Goal: Check status: Check status

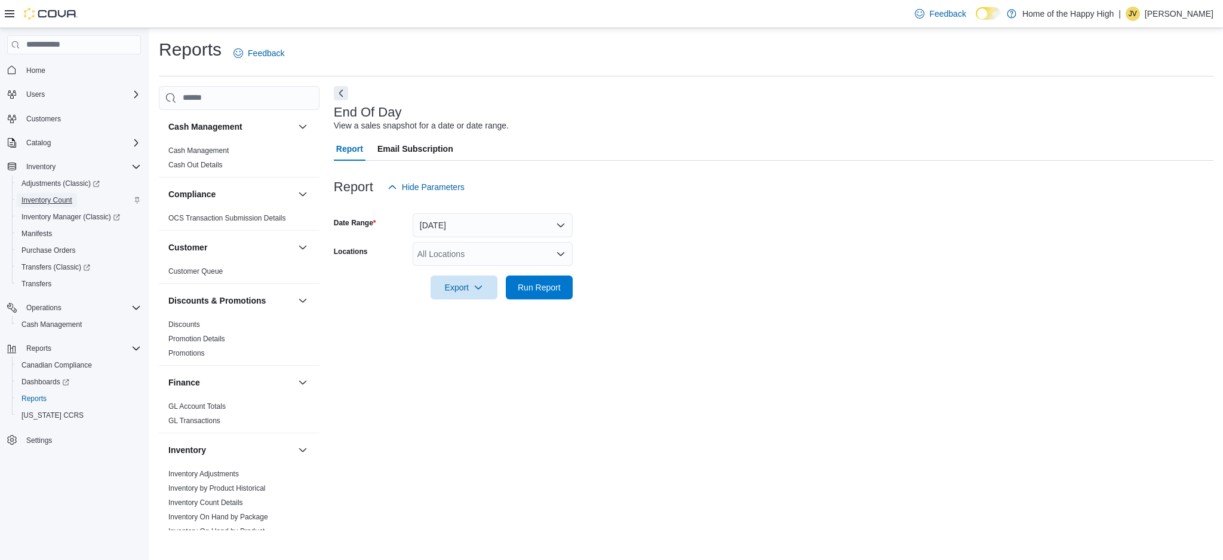
click at [67, 199] on span "Inventory Count" at bounding box center [47, 200] width 51 height 10
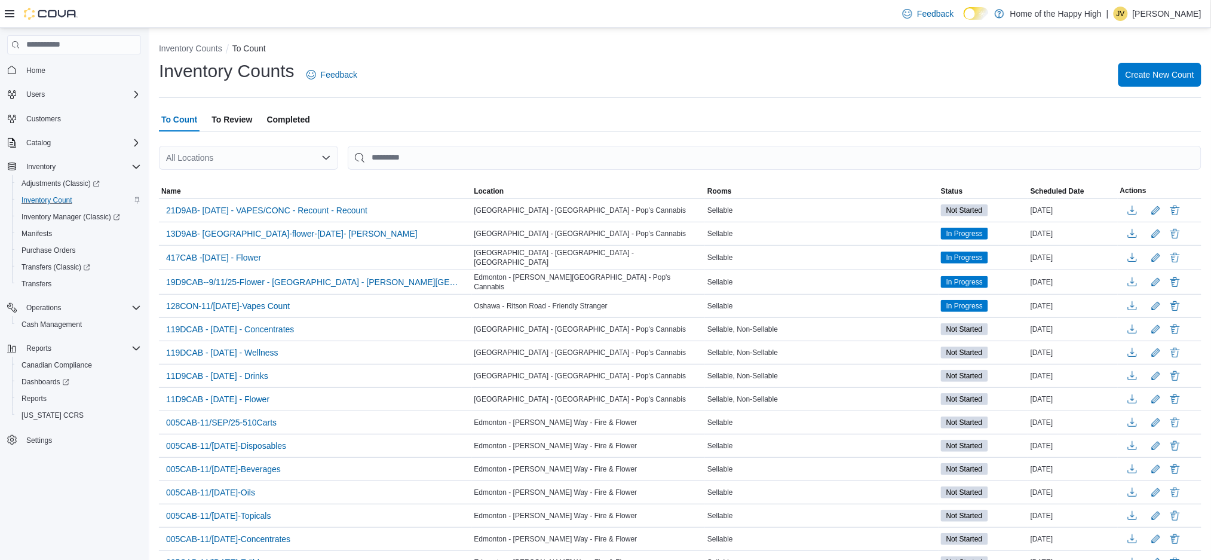
click at [223, 166] on div "All Locations" at bounding box center [248, 158] width 179 height 24
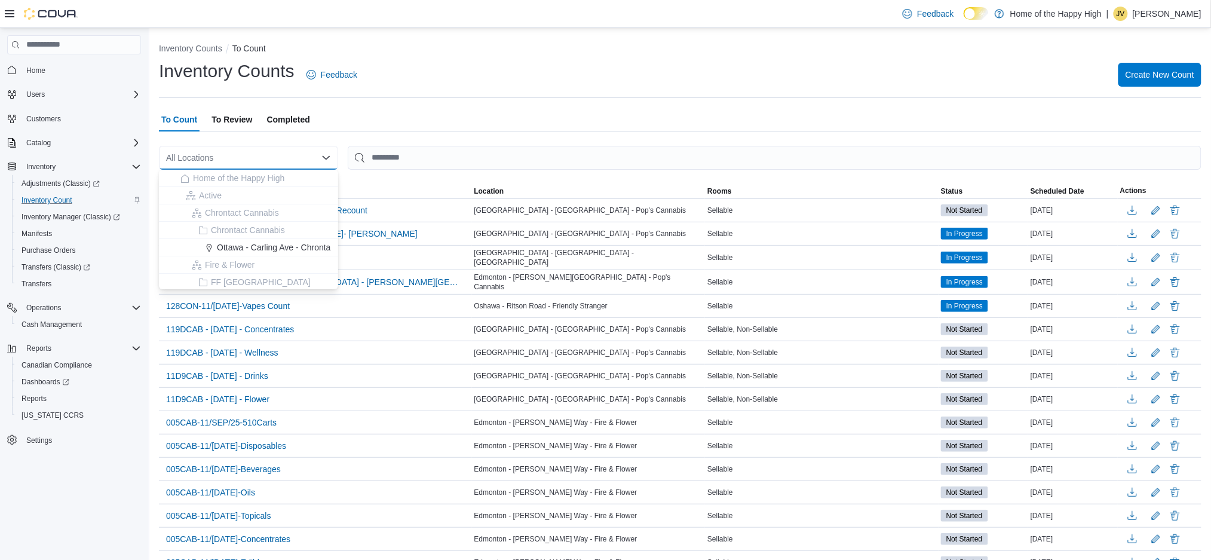
click at [251, 153] on div "All Locations" at bounding box center [248, 158] width 179 height 24
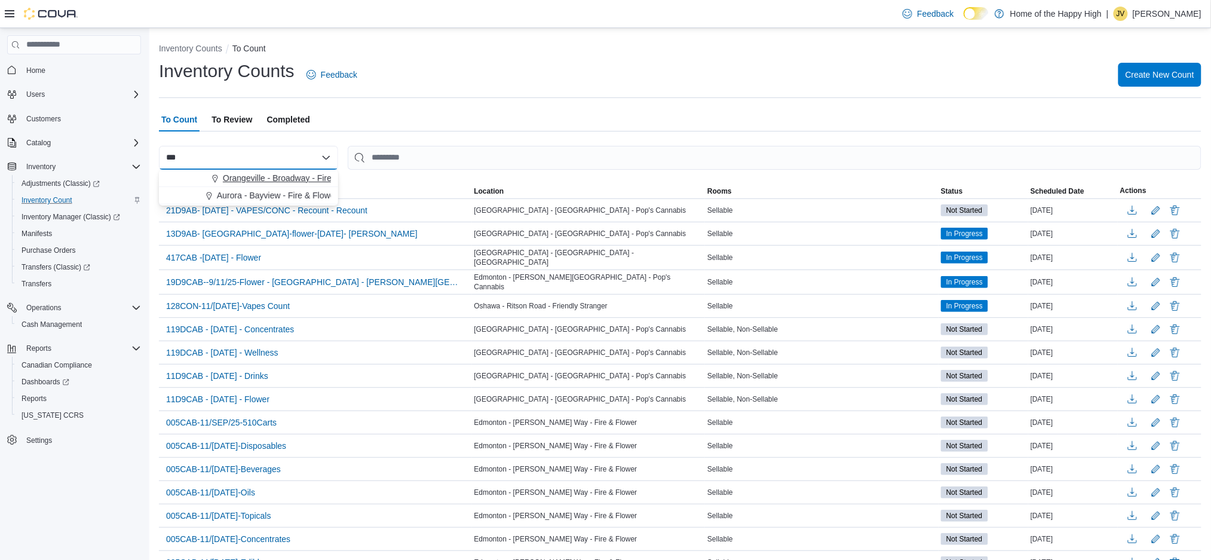
type input "***"
click at [250, 179] on span "Orangeville - Broadway - Fire & Flower" at bounding box center [295, 178] width 144 height 12
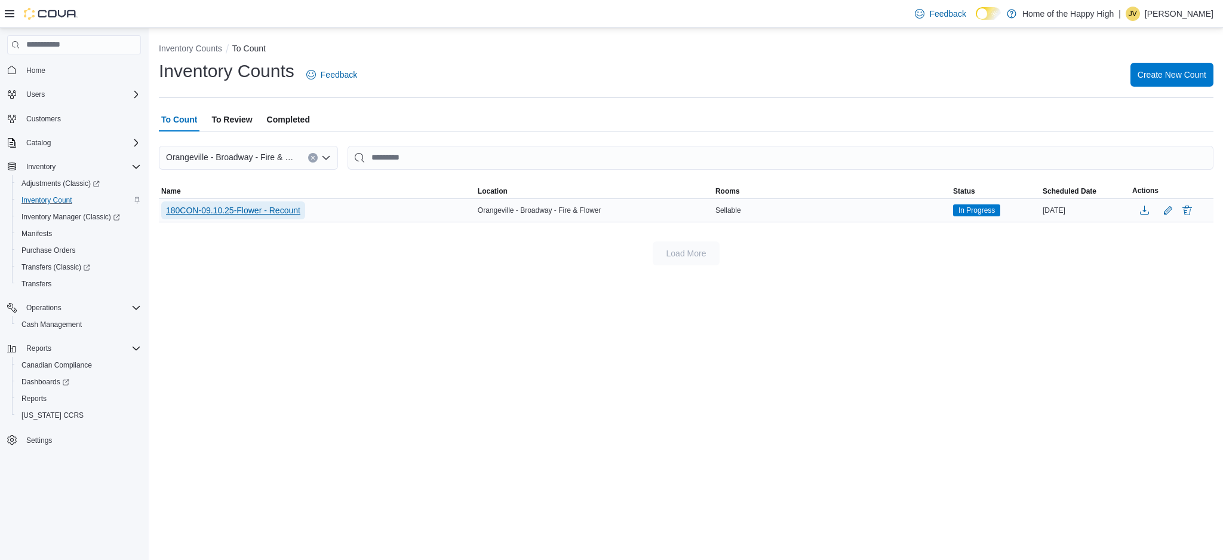
click at [275, 208] on span "180CON-09.10.25-Flower - Recount" at bounding box center [233, 210] width 134 height 12
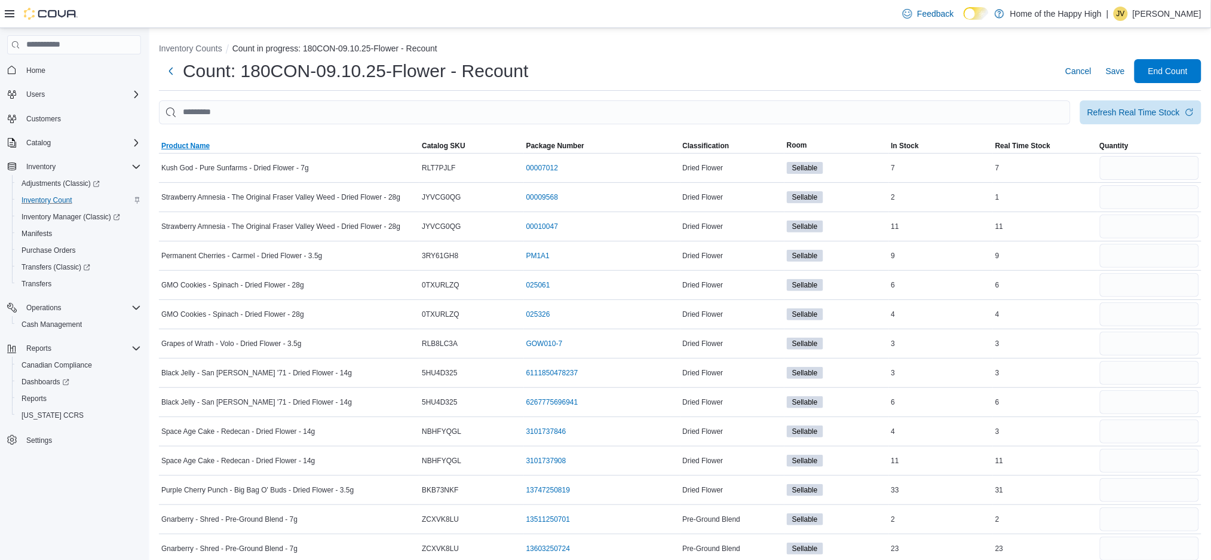
click at [210, 144] on span "Product Name" at bounding box center [289, 146] width 260 height 14
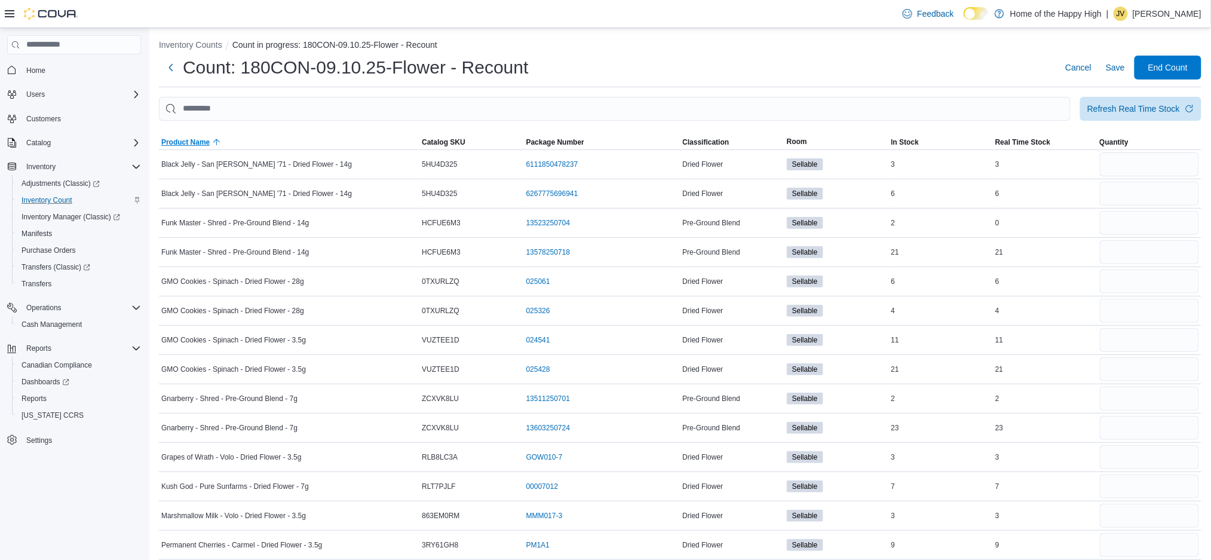
scroll to position [5, 0]
